Goal: Information Seeking & Learning: Learn about a topic

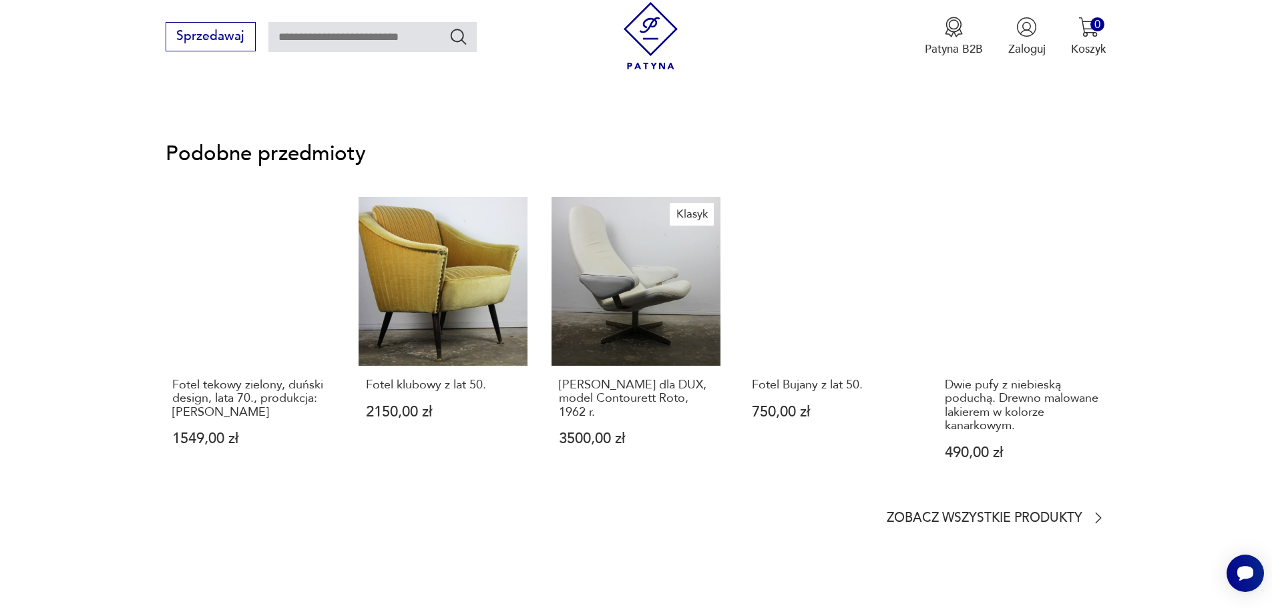
scroll to position [1135, 0]
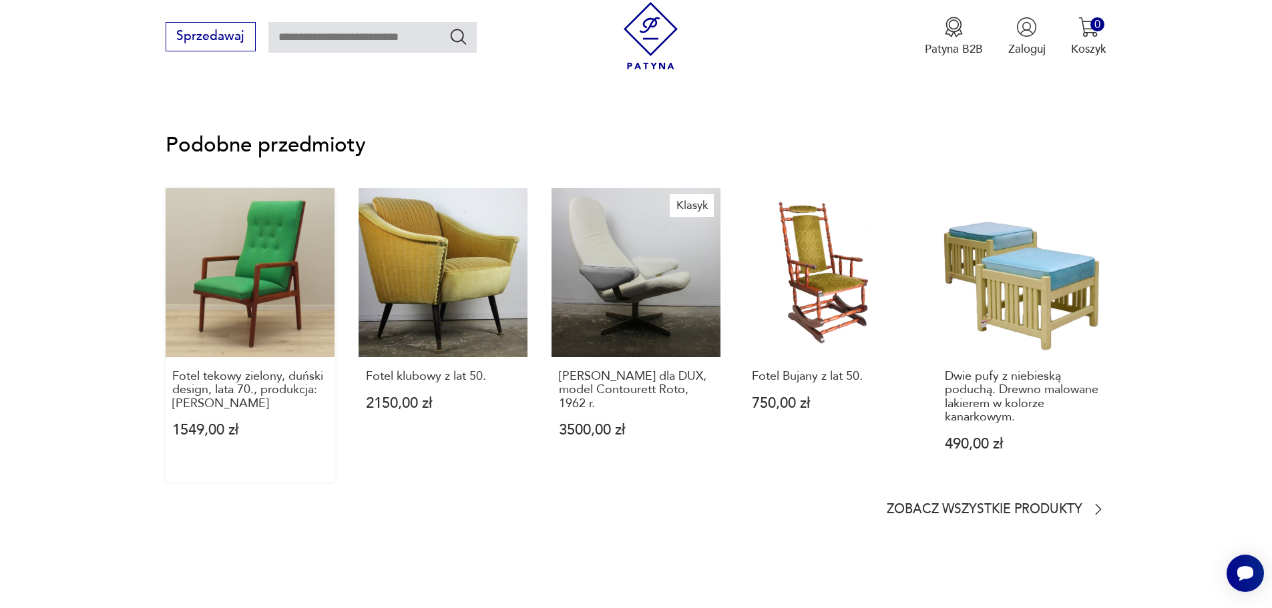
click at [245, 332] on link "Fotel tekowy zielony, duński design, lata 70., produkcja: [PERSON_NAME] 1549,00…" at bounding box center [250, 335] width 169 height 294
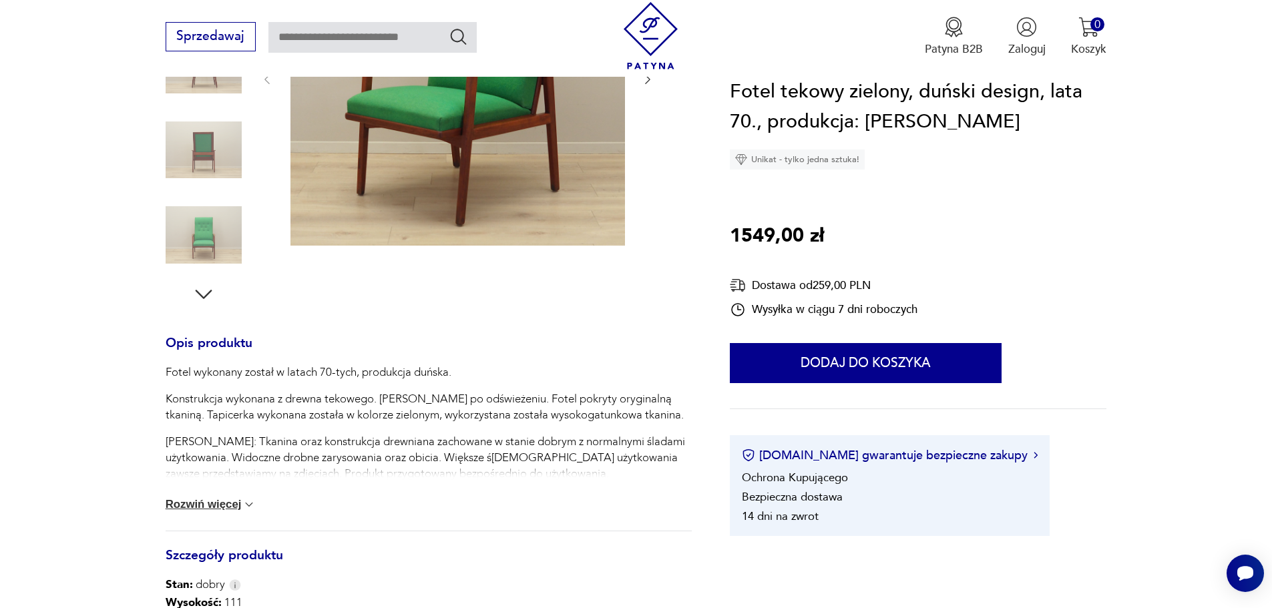
scroll to position [200, 0]
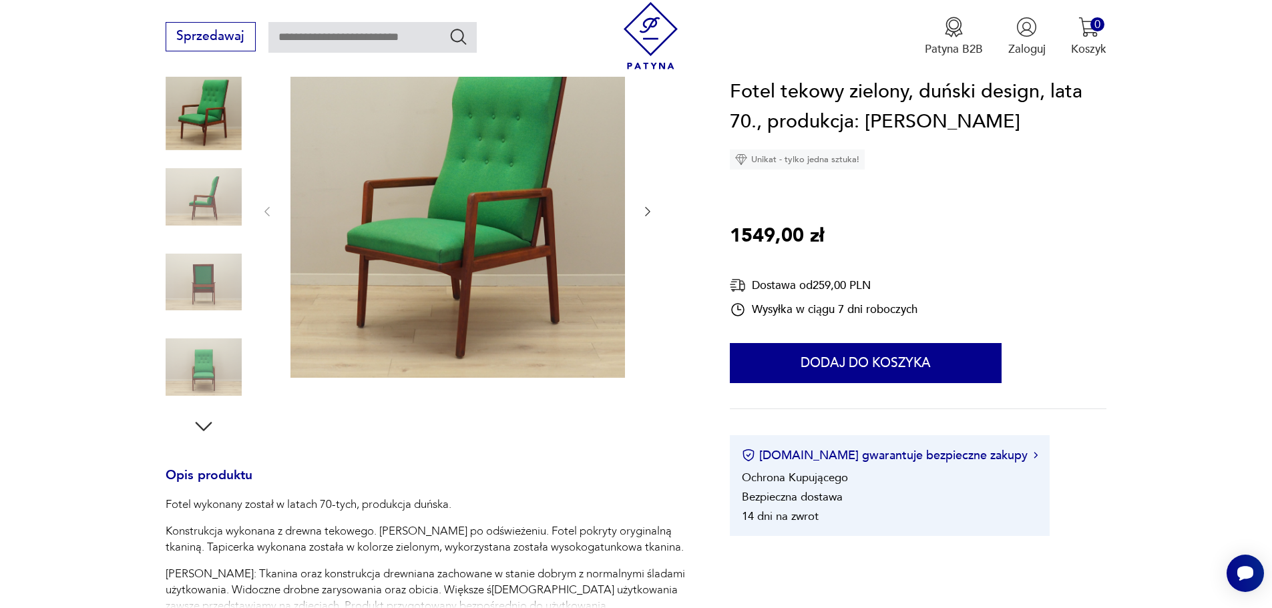
click at [178, 360] on img at bounding box center [204, 367] width 76 height 76
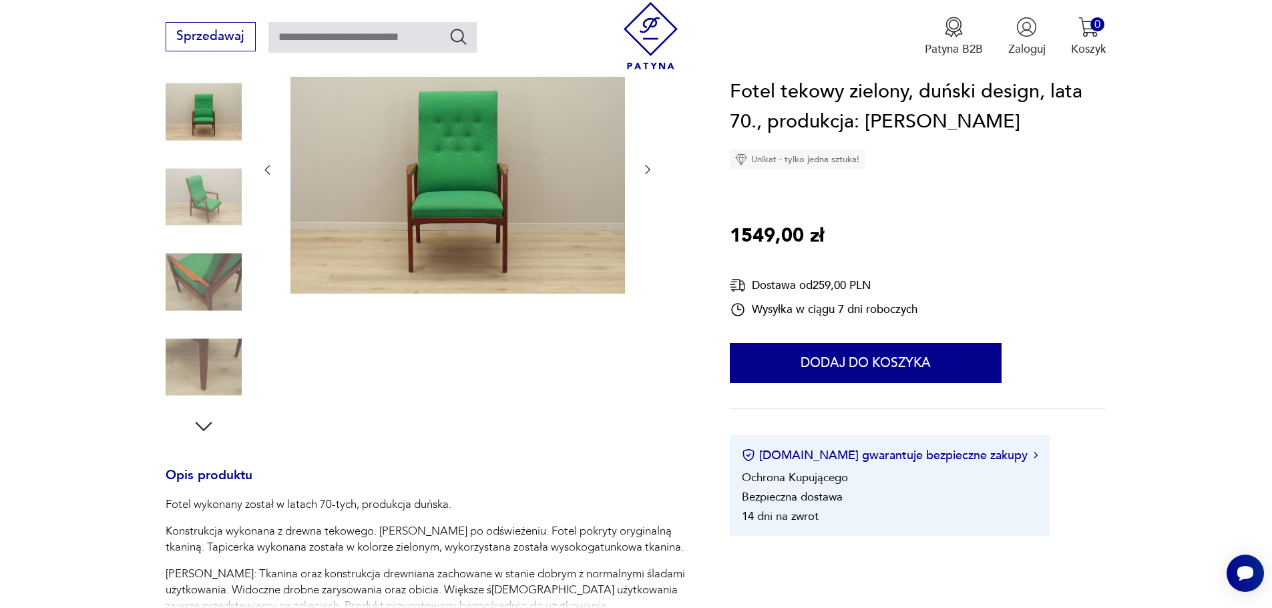
click at [197, 300] on img at bounding box center [204, 282] width 76 height 76
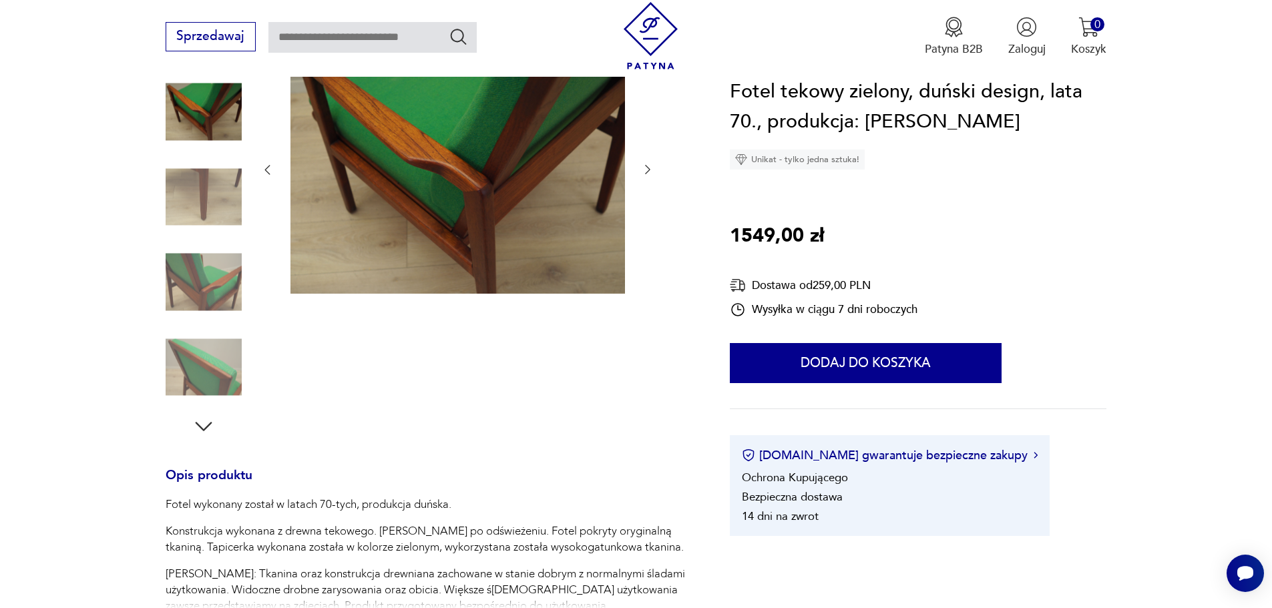
click at [208, 197] on img at bounding box center [204, 197] width 76 height 76
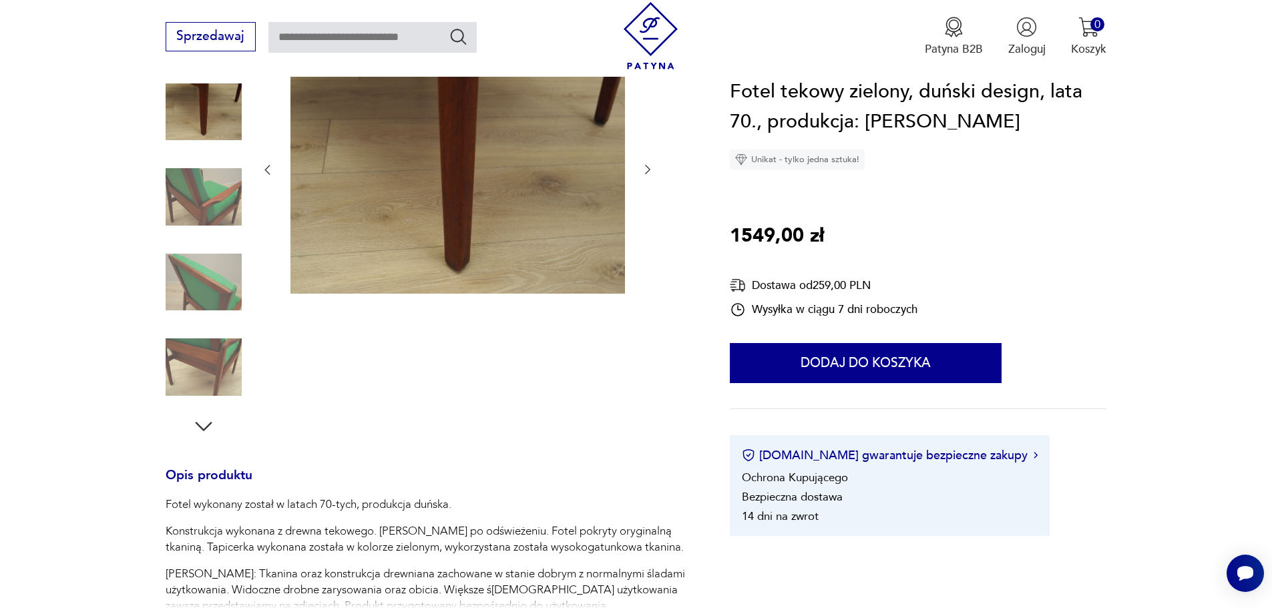
click at [266, 166] on icon "button" at bounding box center [266, 169] width 13 height 13
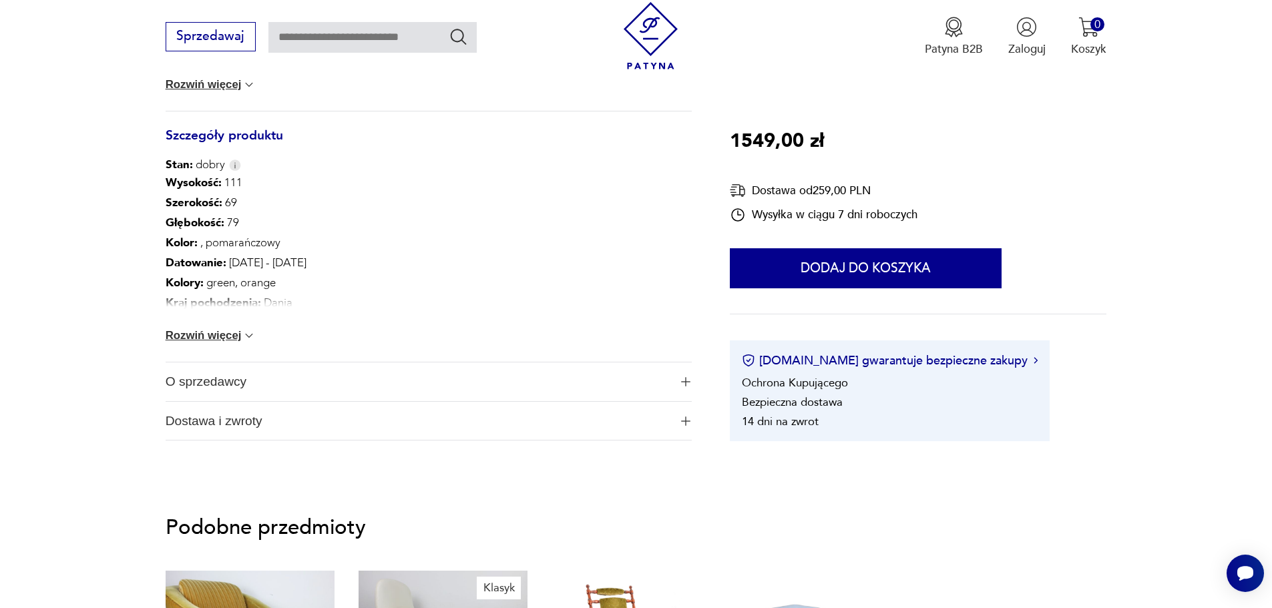
scroll to position [801, 0]
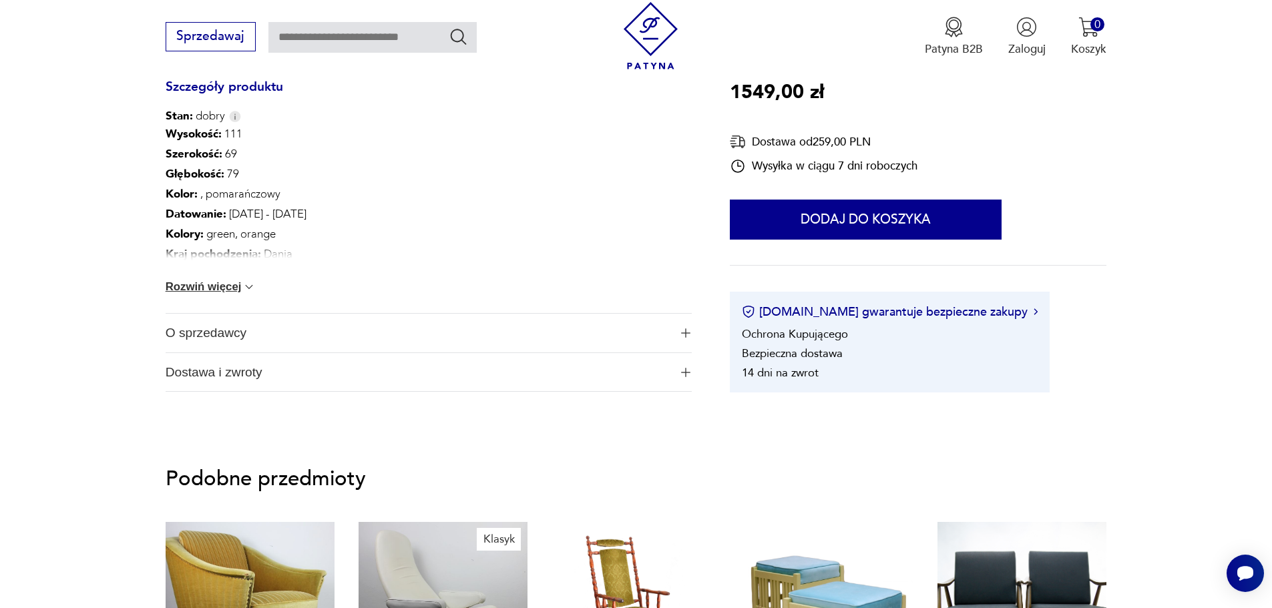
click at [252, 286] on img at bounding box center [248, 286] width 13 height 13
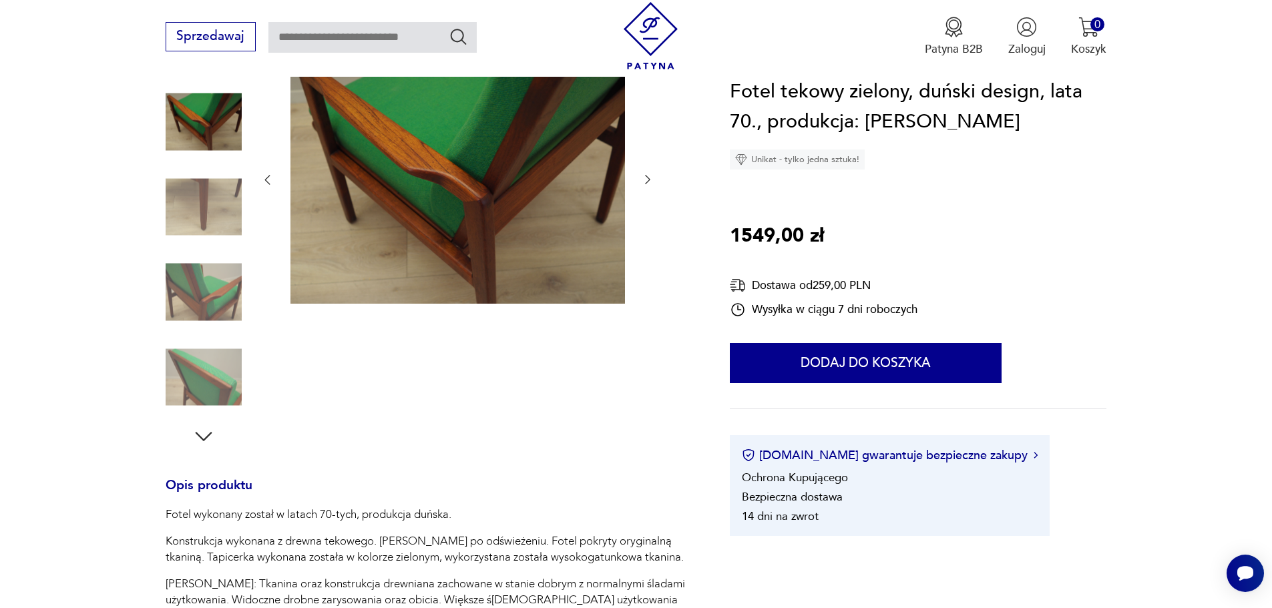
scroll to position [401, 0]
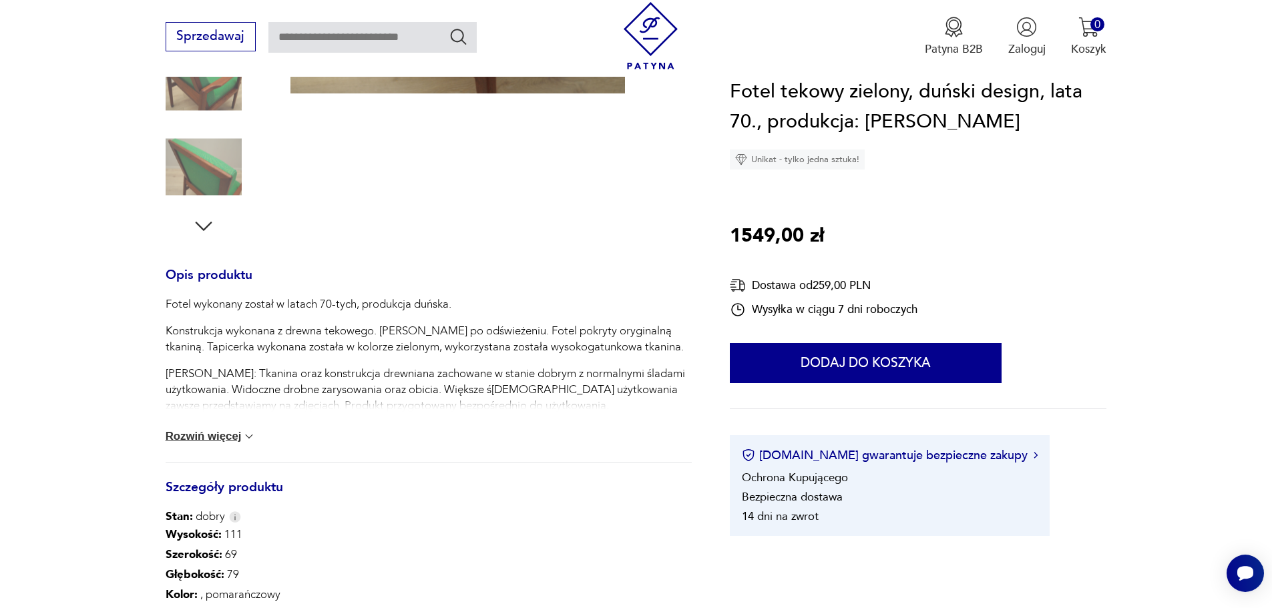
click at [517, 301] on p "Fotel wykonany został w latach 70-tych, produkcja duńska." at bounding box center [429, 304] width 526 height 16
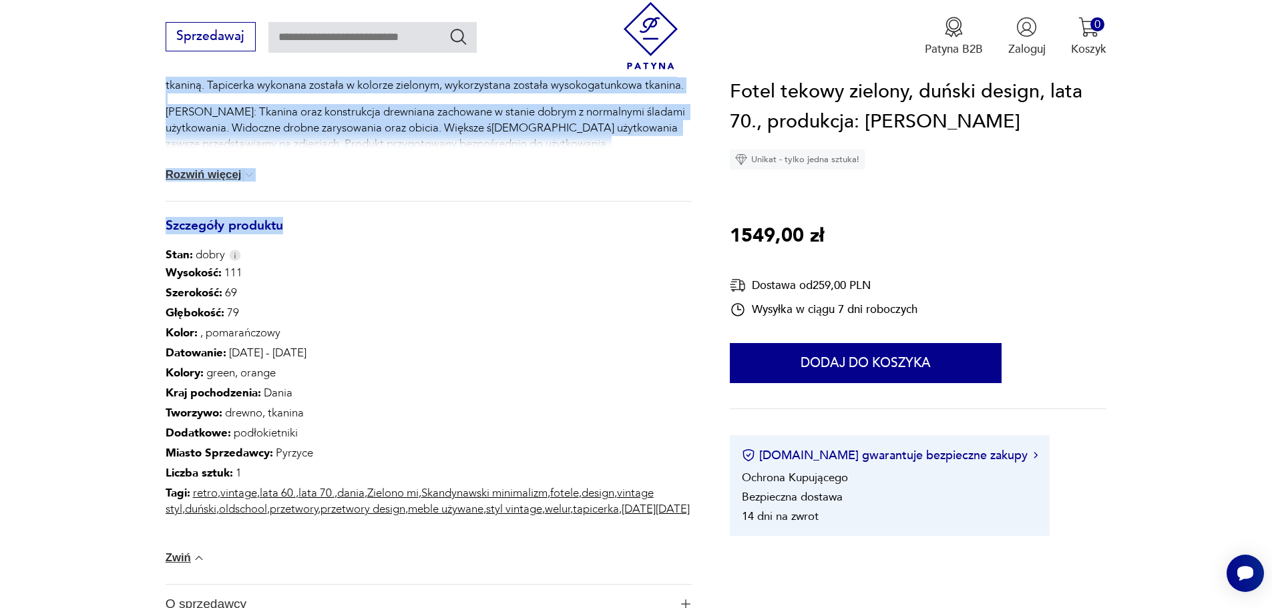
scroll to position [467, 0]
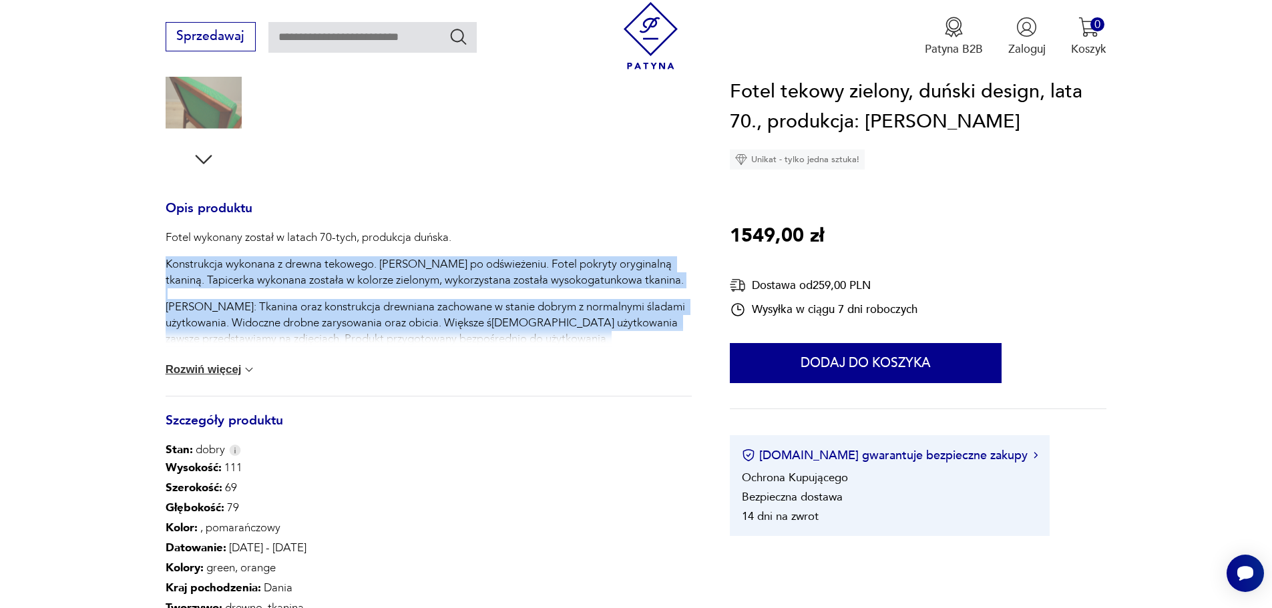
drag, startPoint x: 165, startPoint y: 330, endPoint x: 328, endPoint y: 374, distance: 168.7
click at [328, 374] on div "Fotel wykonany został w latach 70-tych, produkcja duńska. Konstrukcja wykonana …" at bounding box center [429, 313] width 526 height 166
click at [248, 374] on img at bounding box center [248, 369] width 13 height 13
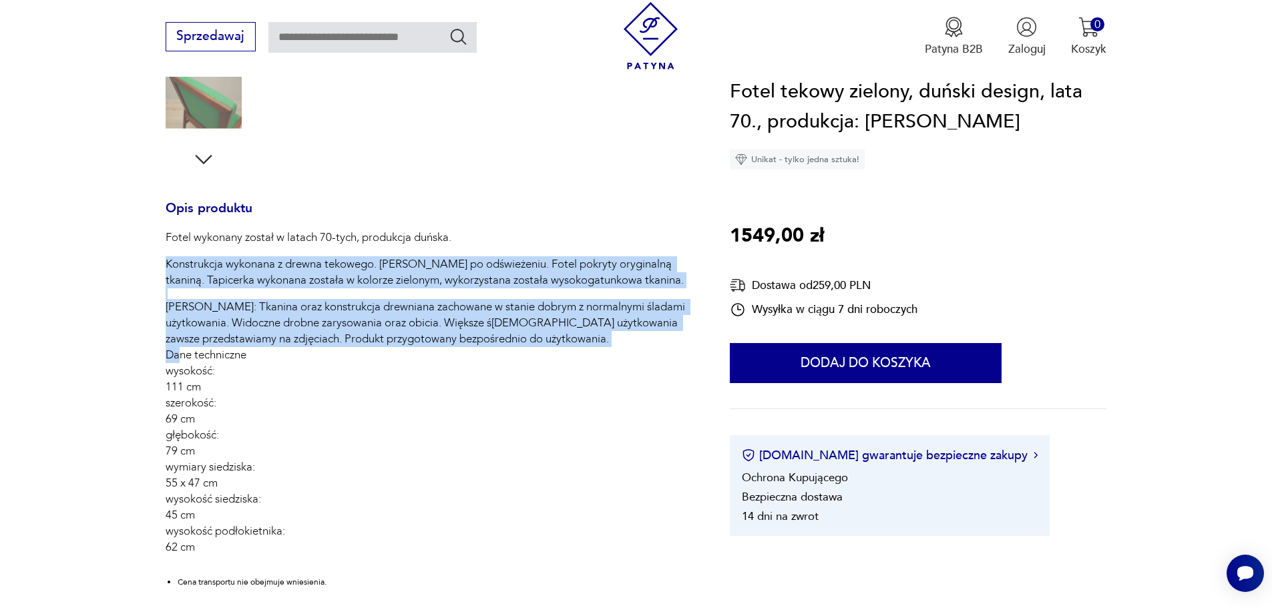
click at [162, 260] on section "Opis produktu Fotel wykonany został w latach 70-tych, produkcja duńska. Konstru…" at bounding box center [636, 461] width 1272 height 1371
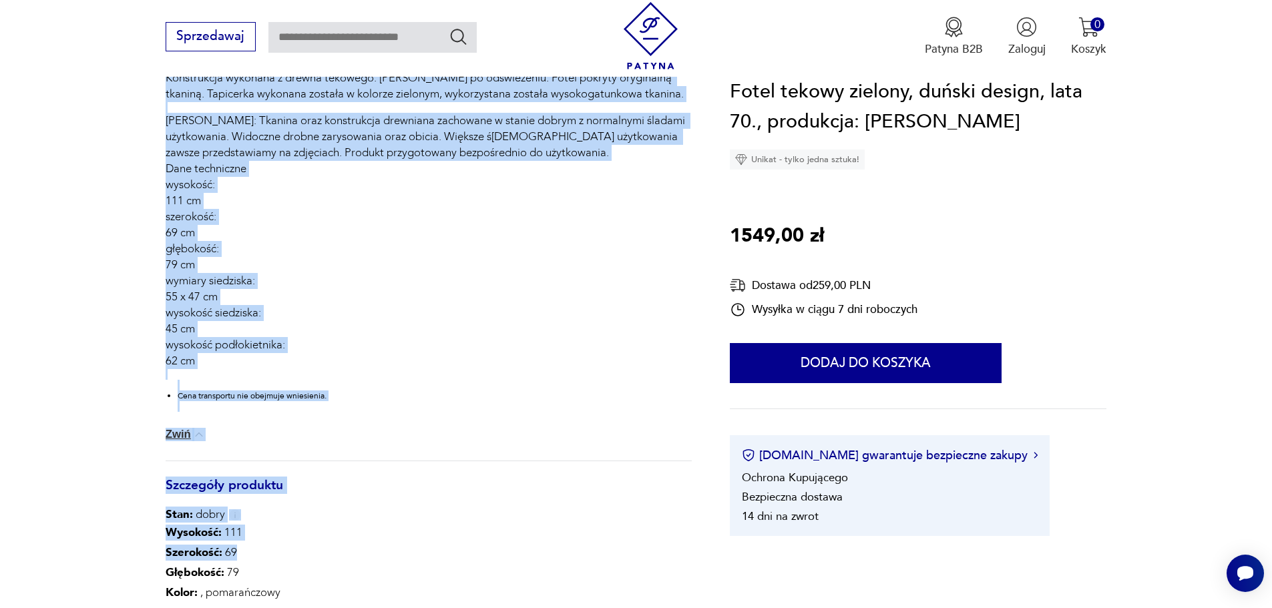
scroll to position [668, 0]
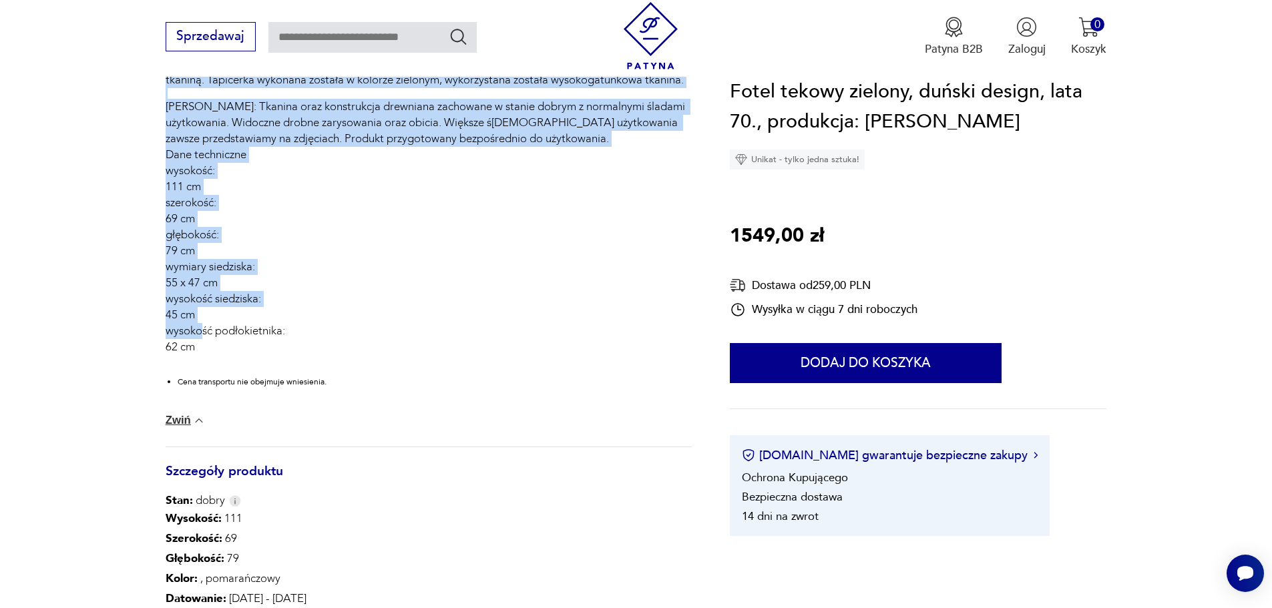
drag, startPoint x: 162, startPoint y: 260, endPoint x: 369, endPoint y: 354, distance: 227.6
click at [369, 354] on section "Opis produktu Fotel wykonany został w latach 70-tych, produkcja duńska. Konstru…" at bounding box center [636, 261] width 1272 height 1371
copy div "Konstrukcja wykonana z drewna tekowego. [PERSON_NAME] po odświeżeniu. Fotel pok…"
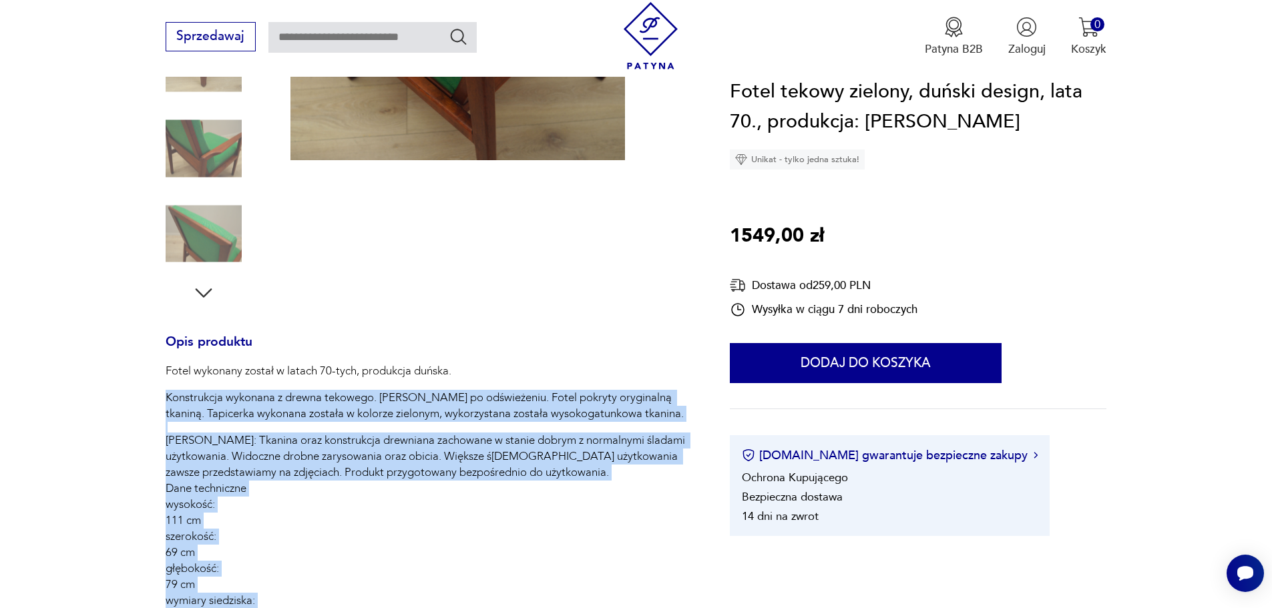
scroll to position [0, 0]
